Goal: Task Accomplishment & Management: Manage account settings

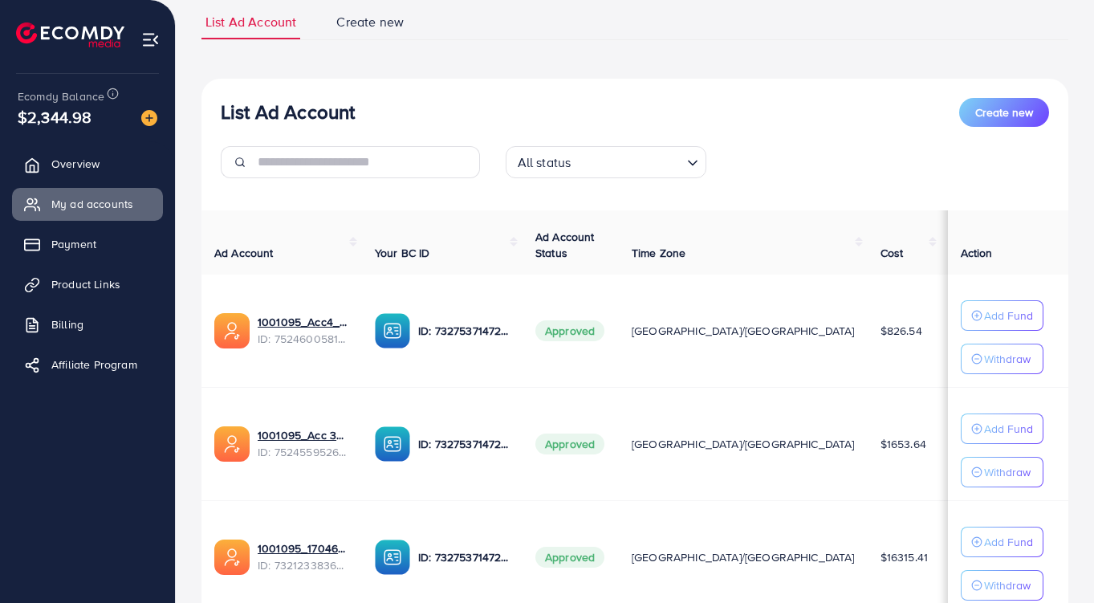
scroll to position [113, 0]
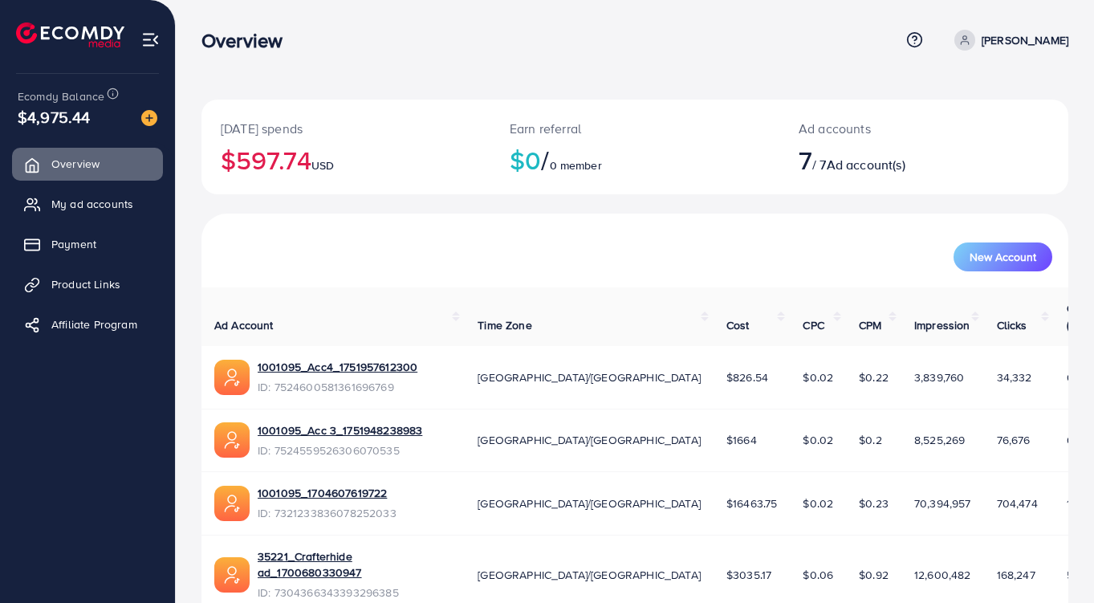
click at [60, 201] on span "My ad accounts" at bounding box center [92, 204] width 82 height 16
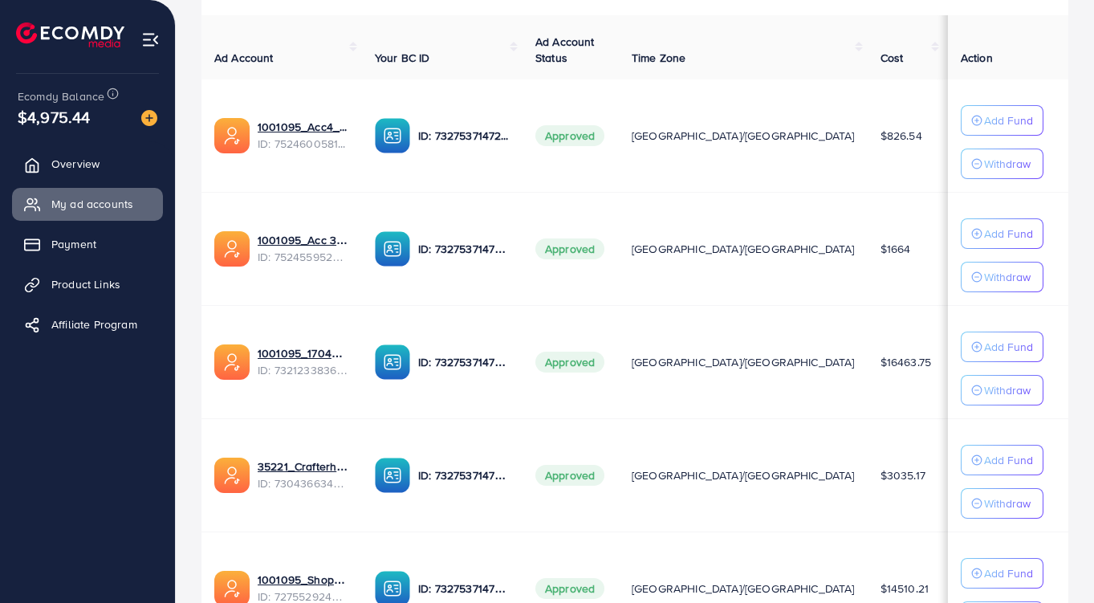
scroll to position [305, 0]
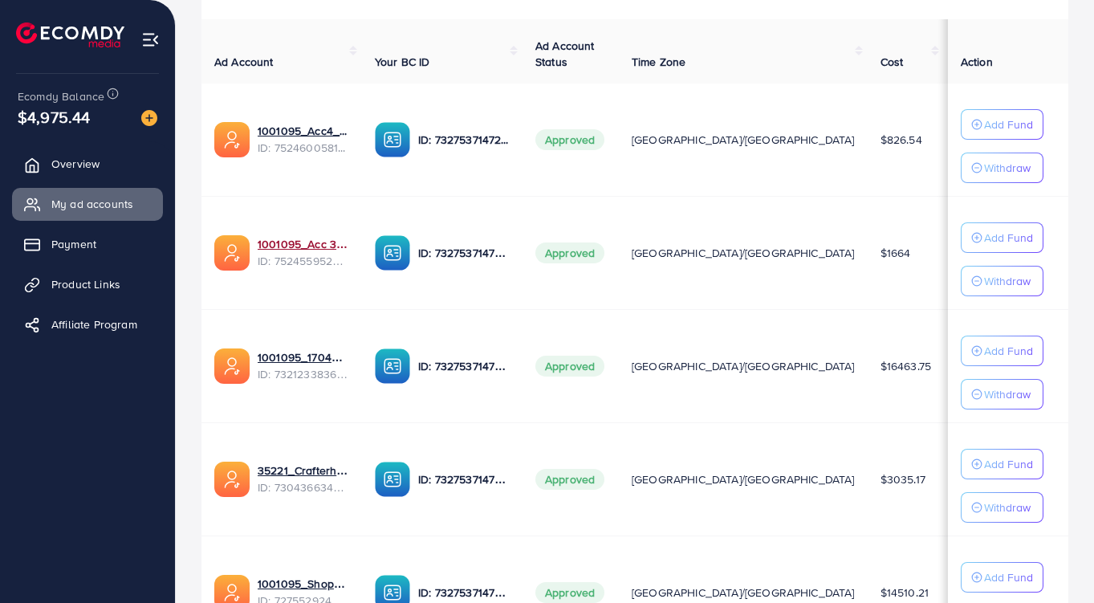
click at [306, 250] on link "1001095_Acc 3_1751948238983" at bounding box center [304, 244] width 92 height 16
click at [1025, 254] on label at bounding box center [1047, 252] width 45 height 18
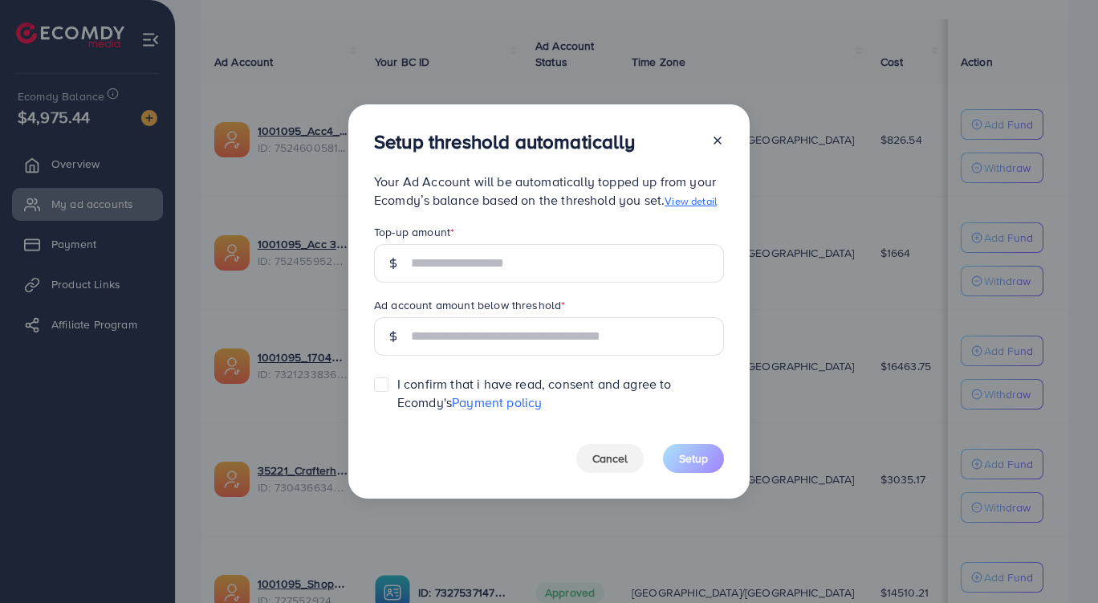
click at [616, 461] on span "Cancel" at bounding box center [609, 458] width 35 height 16
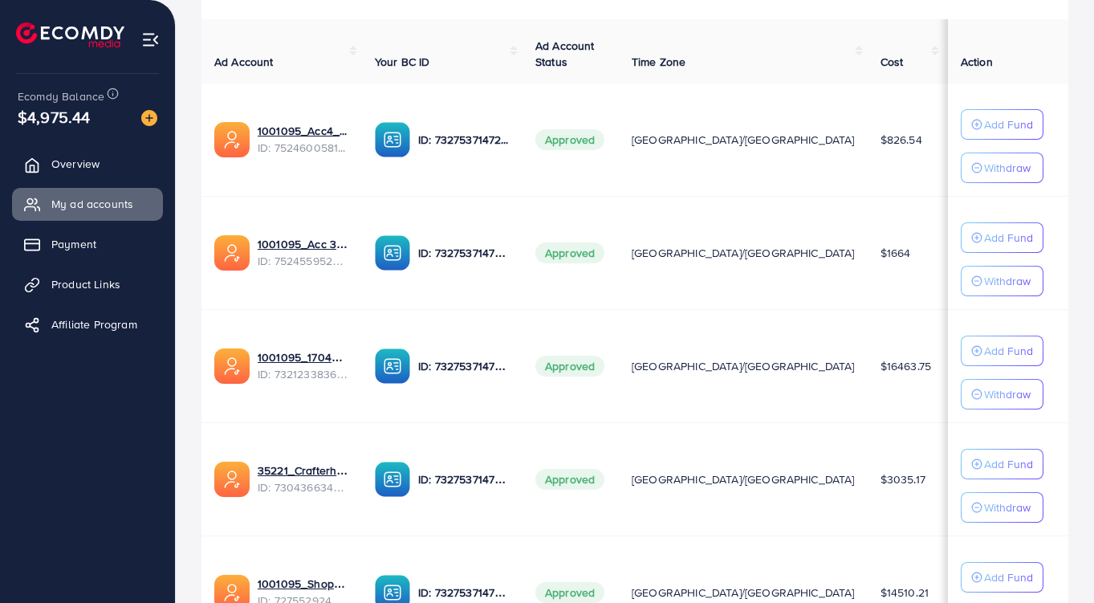
click at [1025, 249] on label at bounding box center [1047, 252] width 45 height 18
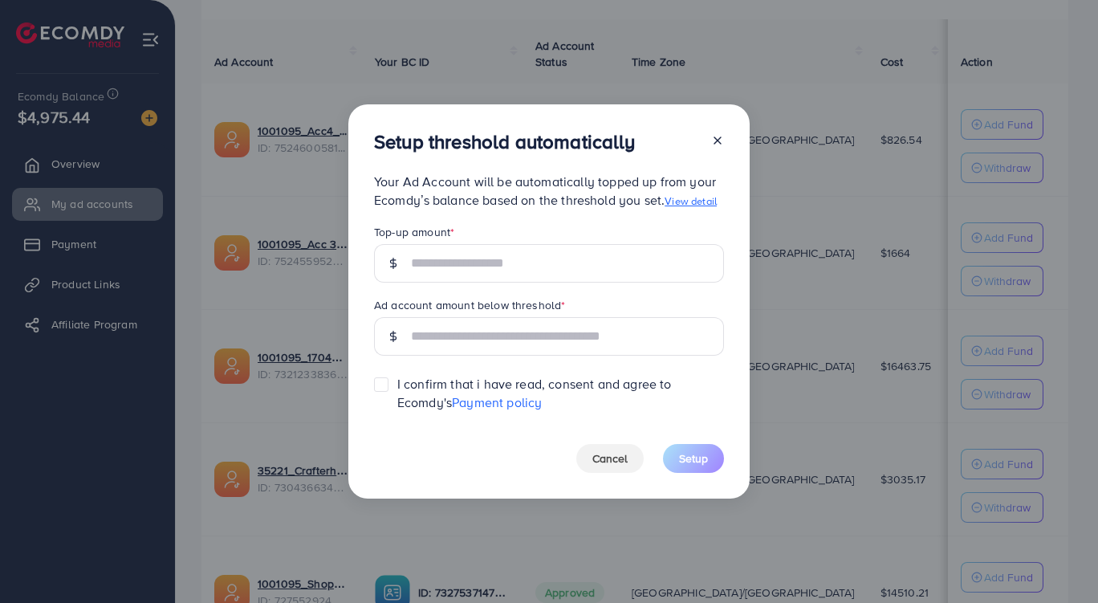
click at [628, 466] on span "Cancel" at bounding box center [609, 458] width 35 height 16
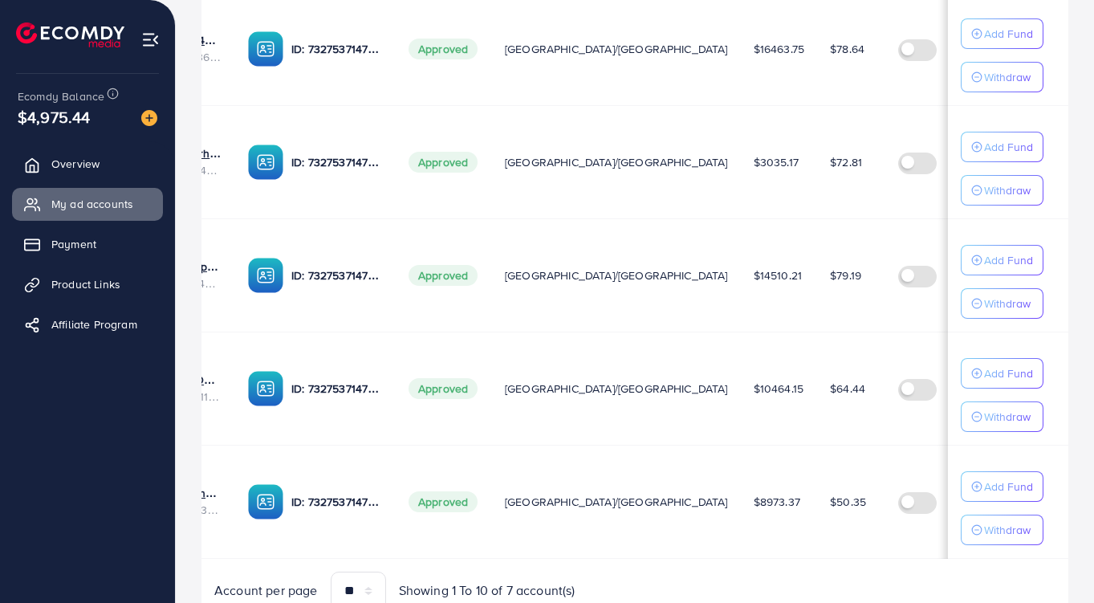
scroll to position [697, 0]
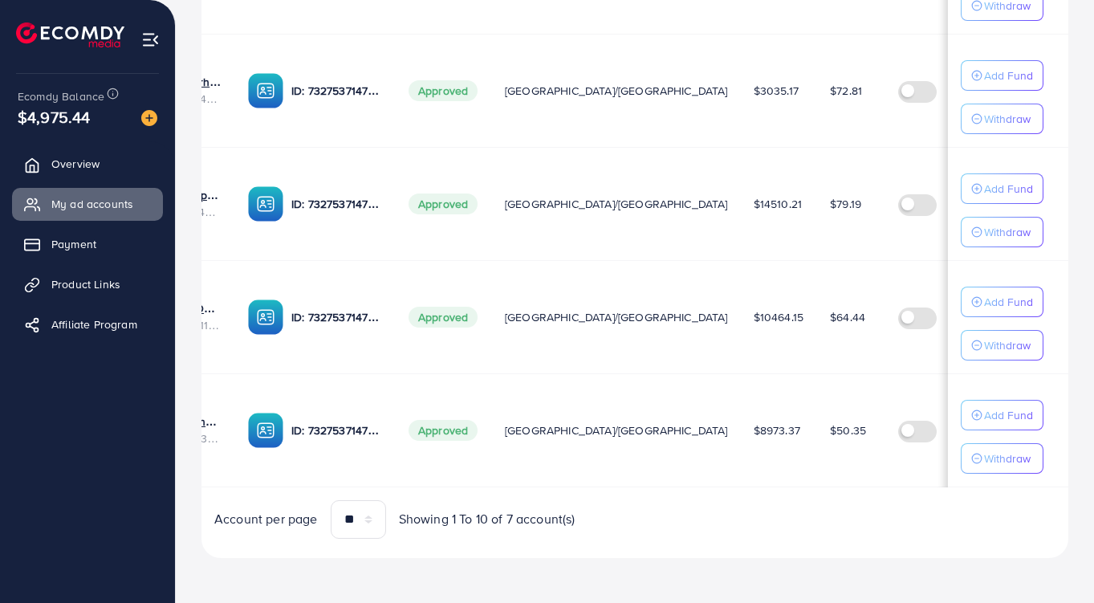
click at [104, 206] on span "My ad accounts" at bounding box center [92, 204] width 82 height 16
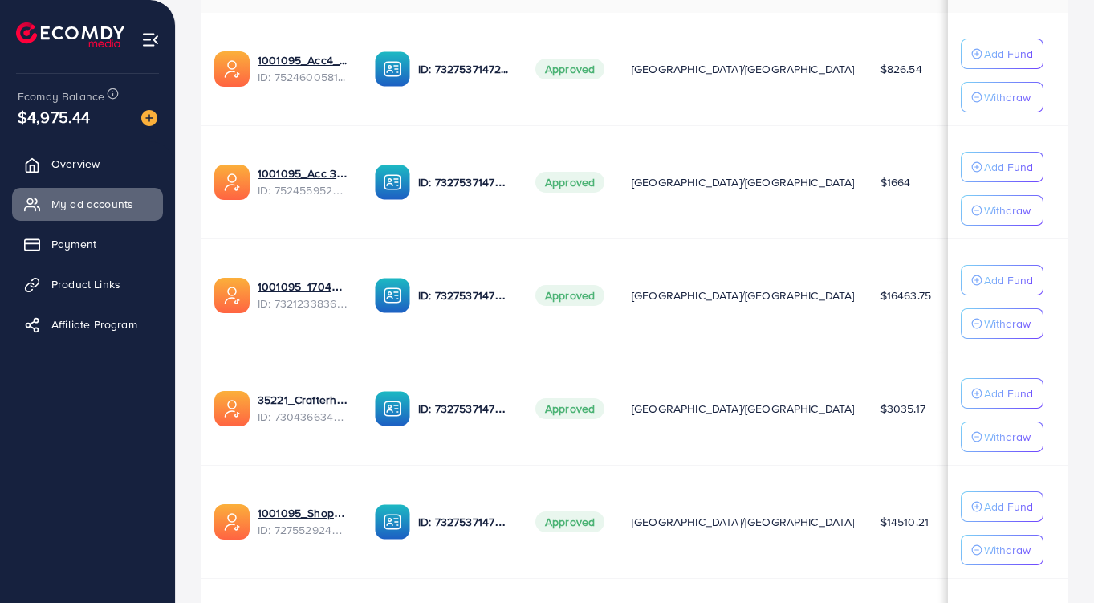
scroll to position [377, 0]
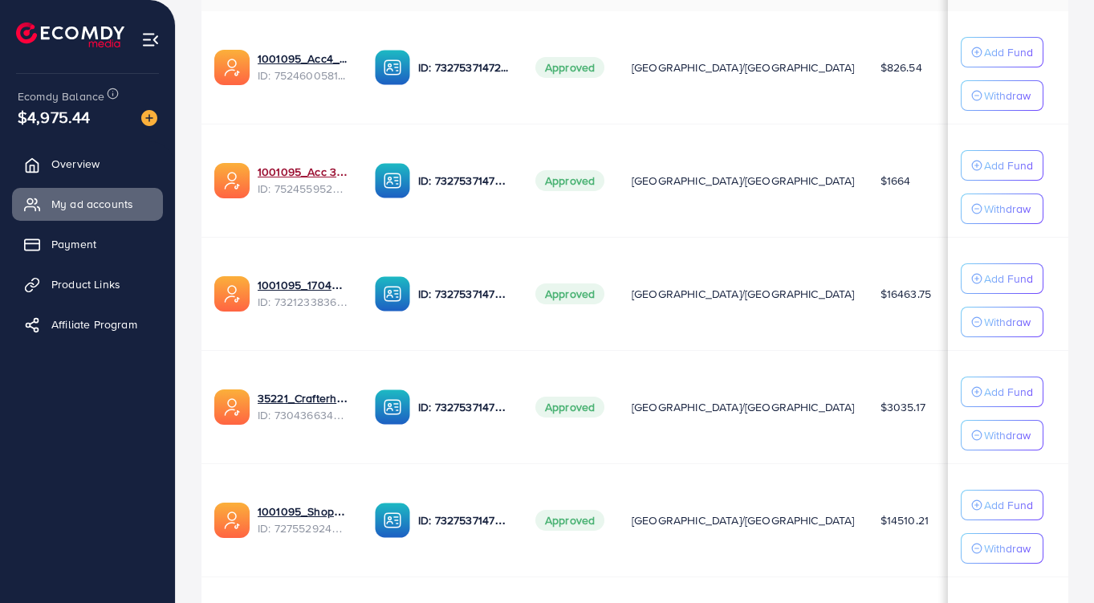
click at [317, 175] on link "1001095_Acc 3_1751948238983" at bounding box center [304, 172] width 92 height 16
